Goal: Transaction & Acquisition: Book appointment/travel/reservation

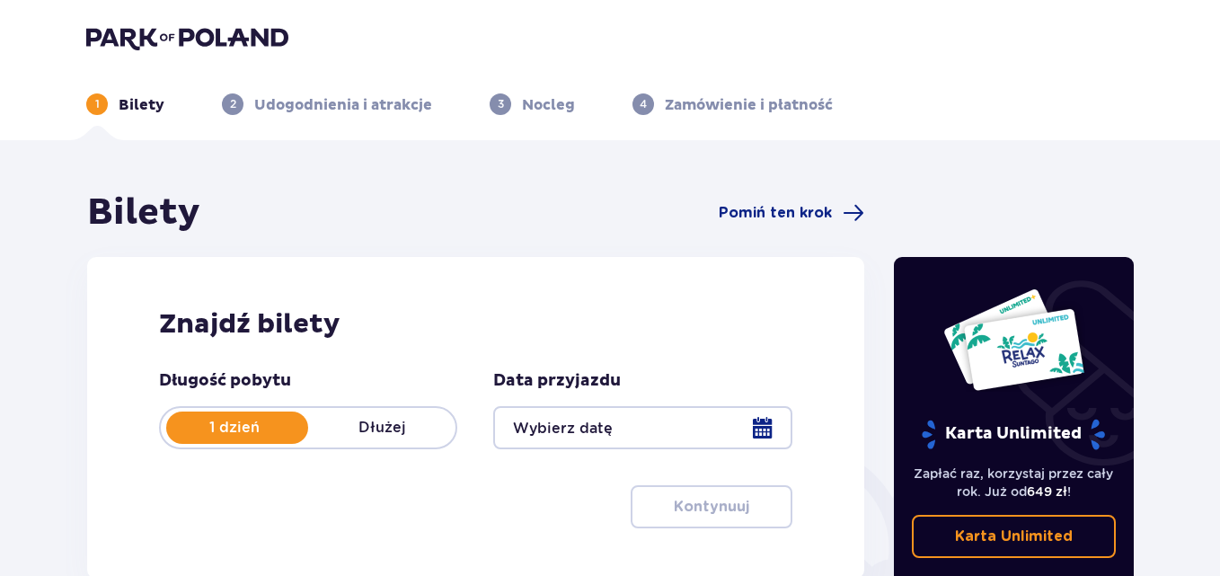
click at [762, 430] on div at bounding box center [642, 427] width 298 height 43
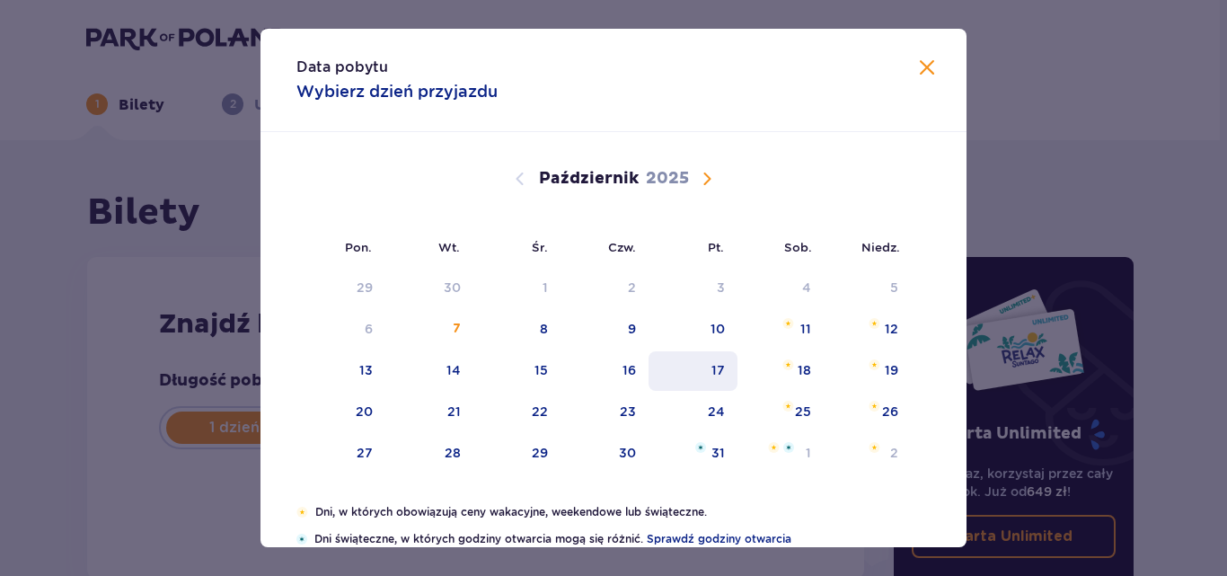
click at [718, 366] on div "17" at bounding box center [717, 370] width 13 height 18
type input "[DATE]"
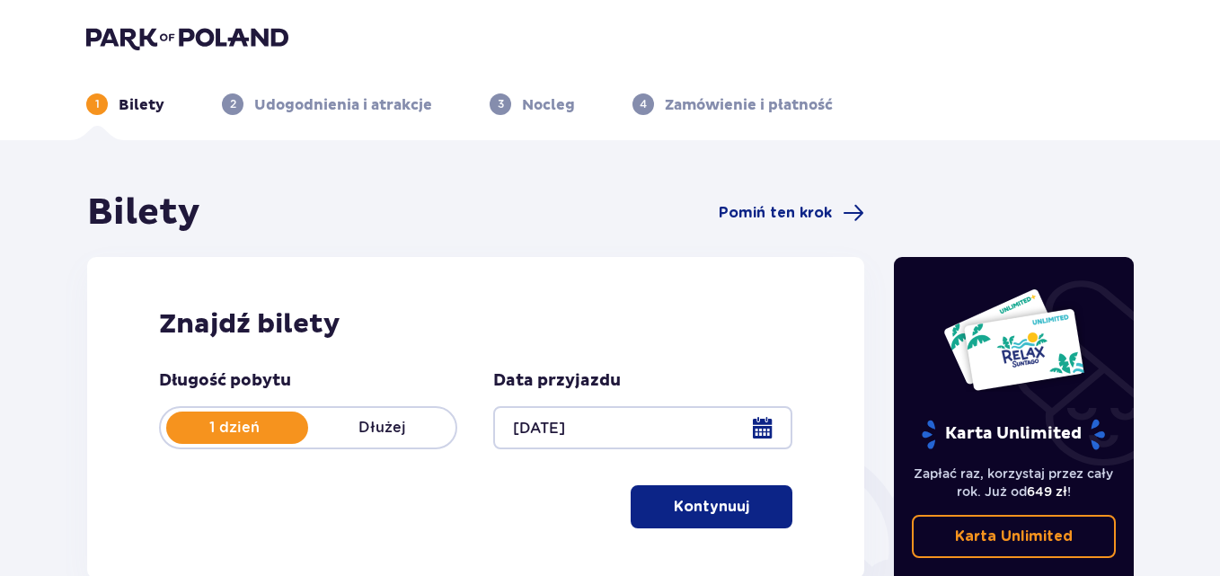
click at [715, 500] on p "Kontynuuj" at bounding box center [711, 507] width 75 height 20
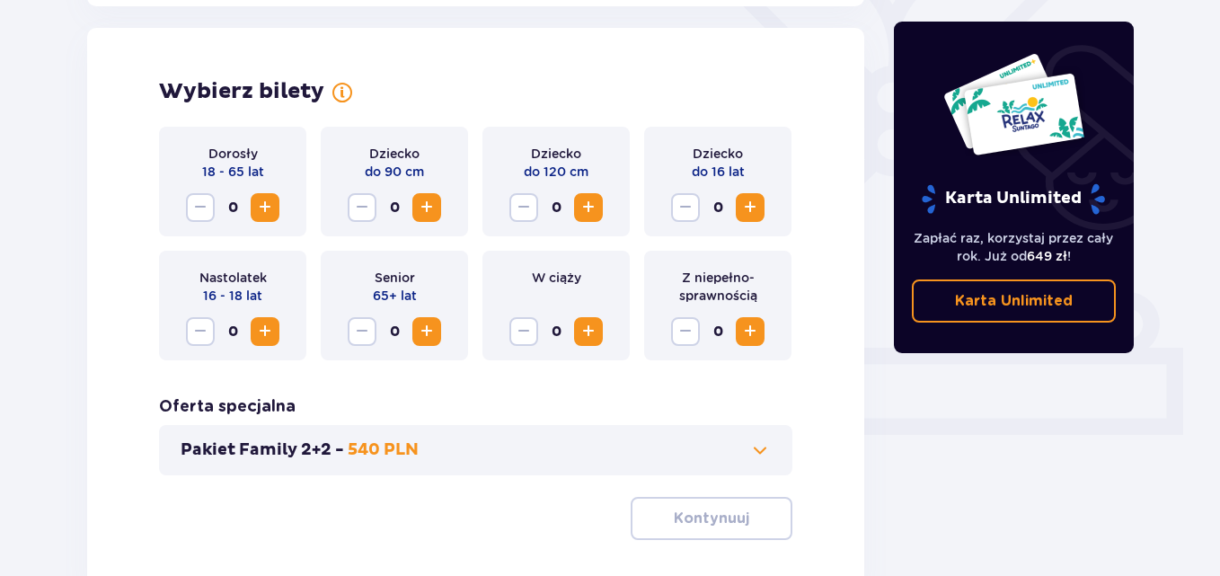
scroll to position [499, 0]
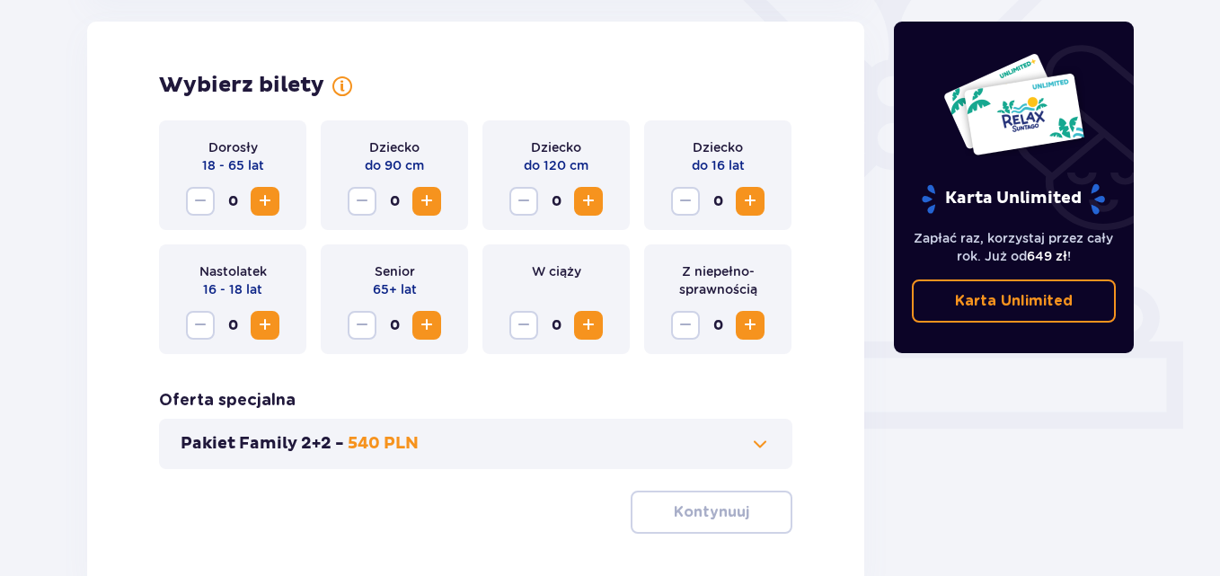
click at [269, 202] on span "Zwiększ" at bounding box center [265, 201] width 22 height 22
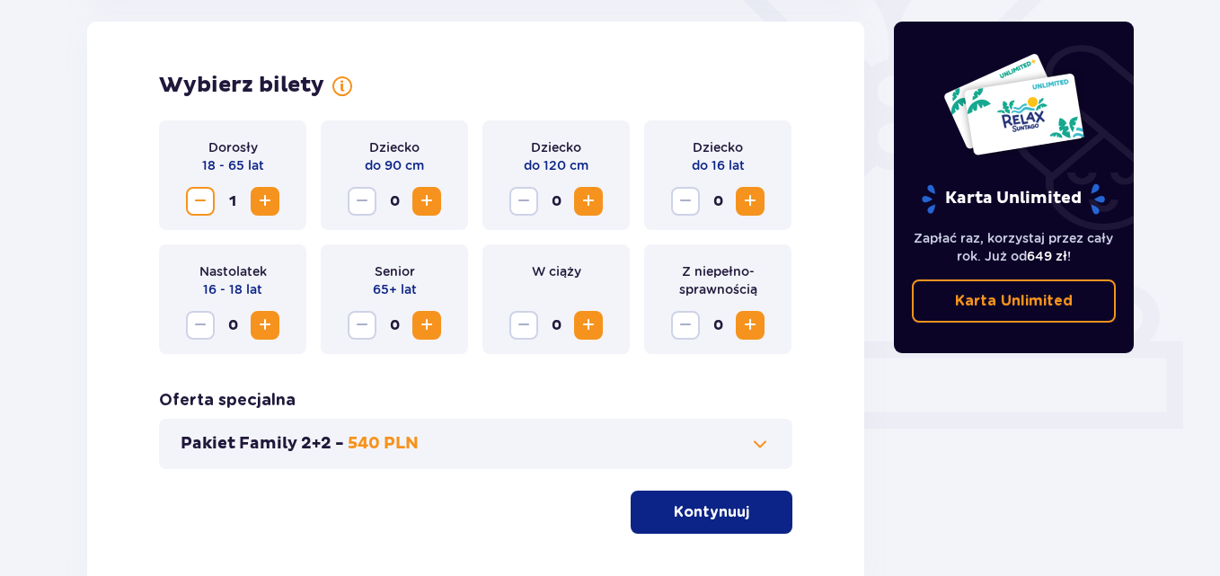
click at [269, 202] on span "Zwiększ" at bounding box center [265, 201] width 22 height 22
click at [696, 510] on p "Kontynuuj" at bounding box center [711, 512] width 75 height 20
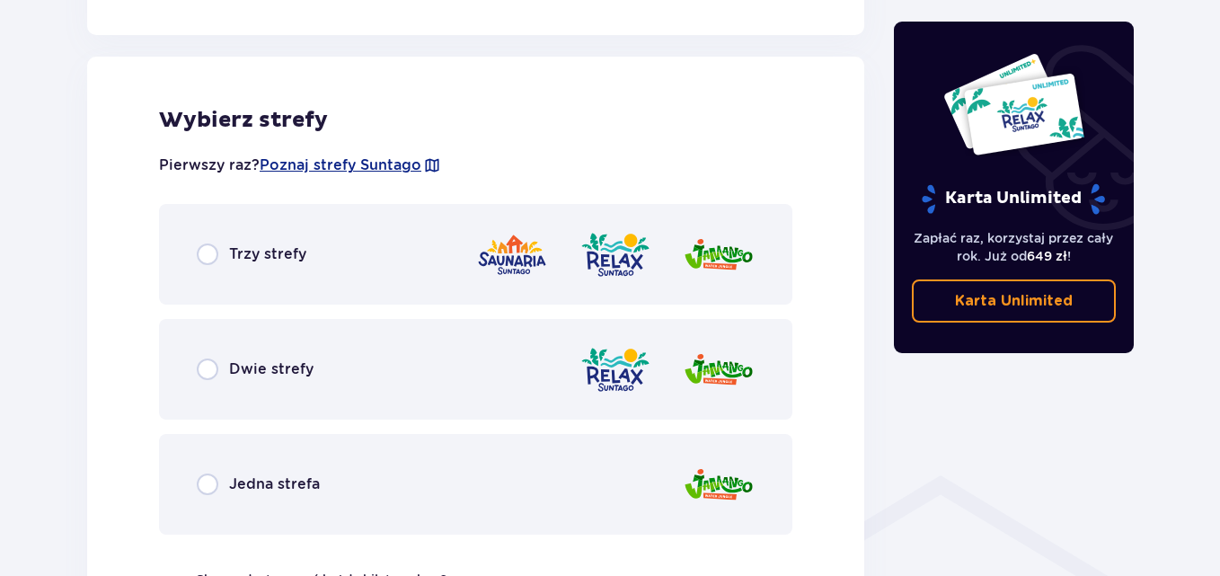
scroll to position [997, 0]
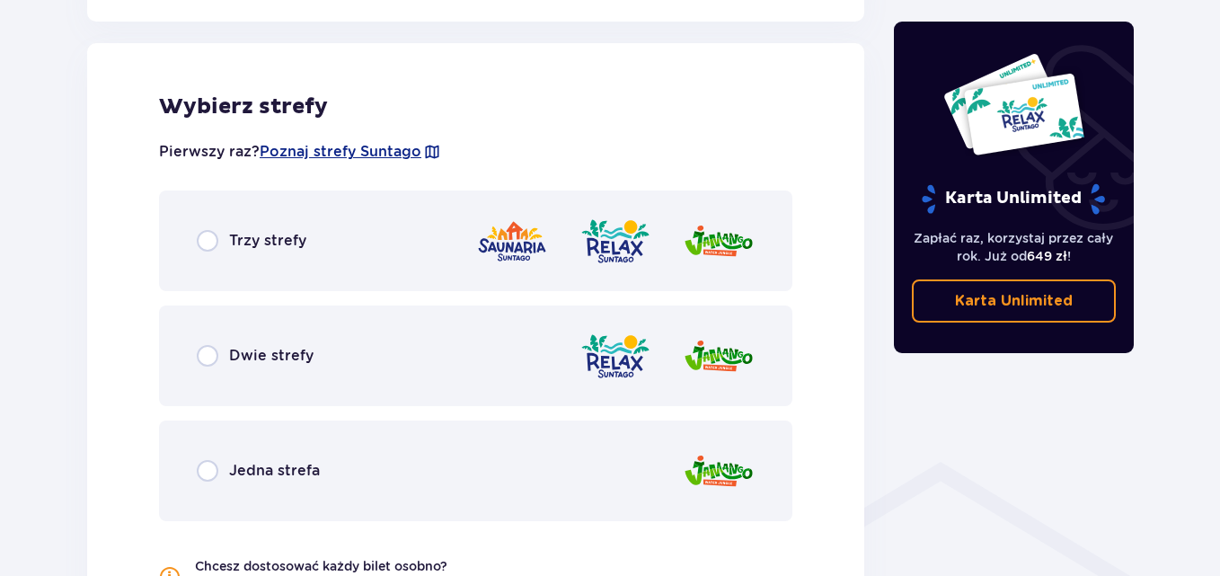
click at [209, 357] on input "radio" at bounding box center [208, 356] width 22 height 22
radio input "true"
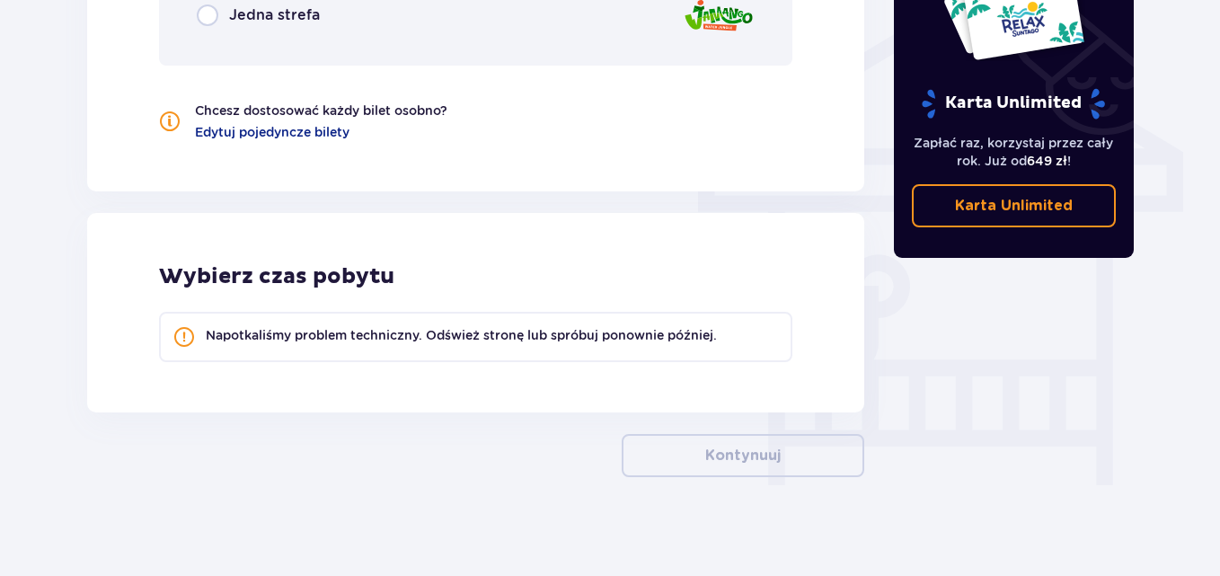
scroll to position [1461, 0]
